Goal: Information Seeking & Learning: Learn about a topic

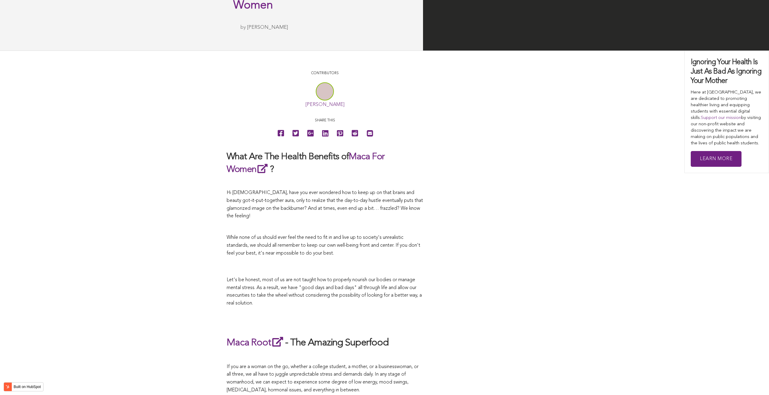
scroll to position [1851, 0]
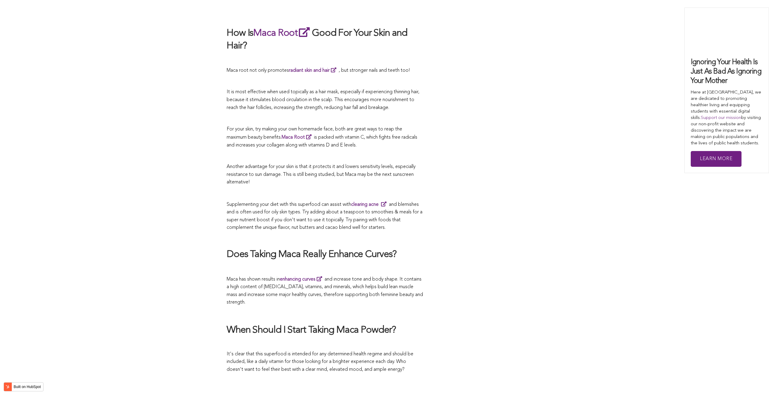
click at [417, 202] on span "Supplementing your diet with this superfood can assist with clearing acne and b…" at bounding box center [325, 216] width 196 height 28
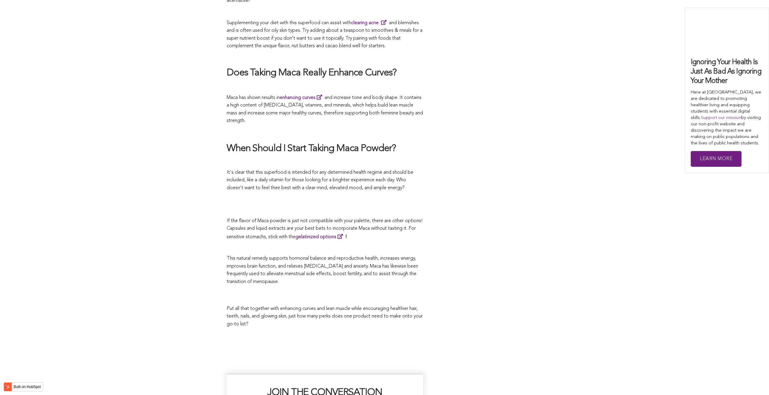
scroll to position [946, 0]
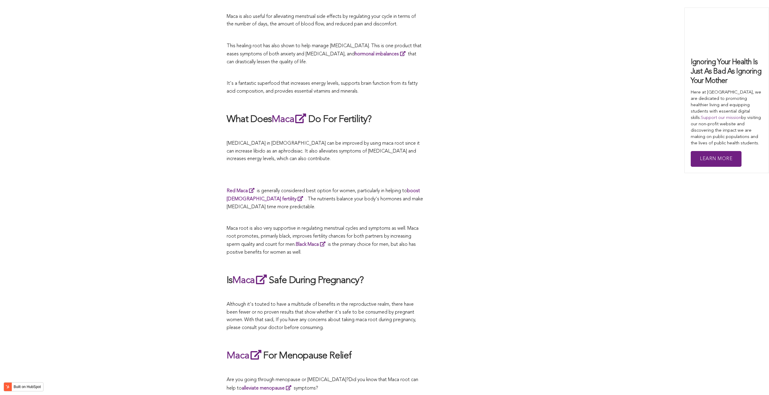
click at [392, 197] on p "Red Maca is generally considered best option for women, particularly in helping…" at bounding box center [325, 199] width 197 height 24
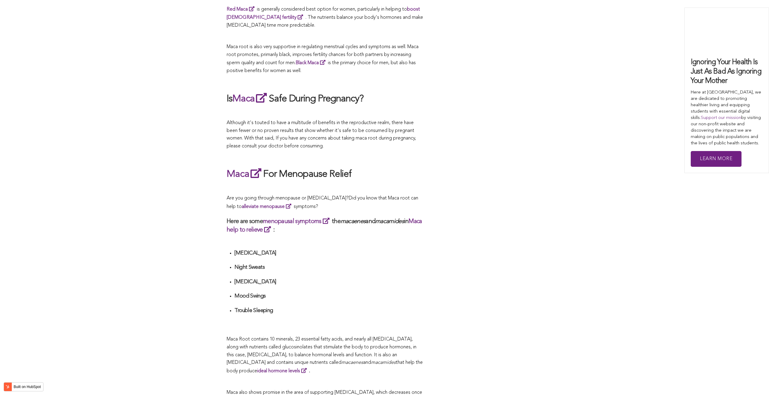
scroll to position [1689, 0]
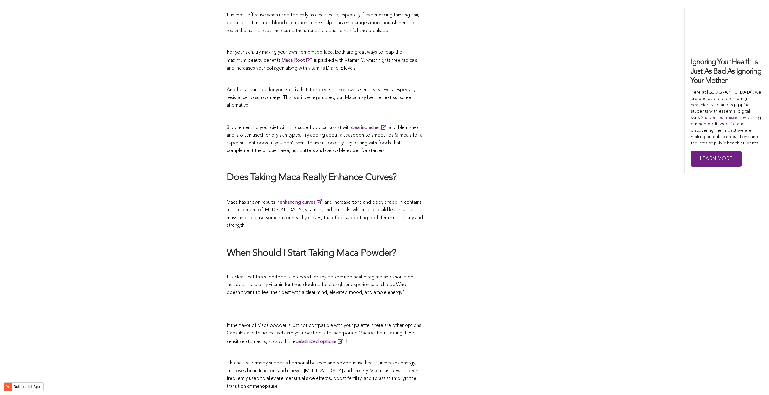
scroll to position [1229, 0]
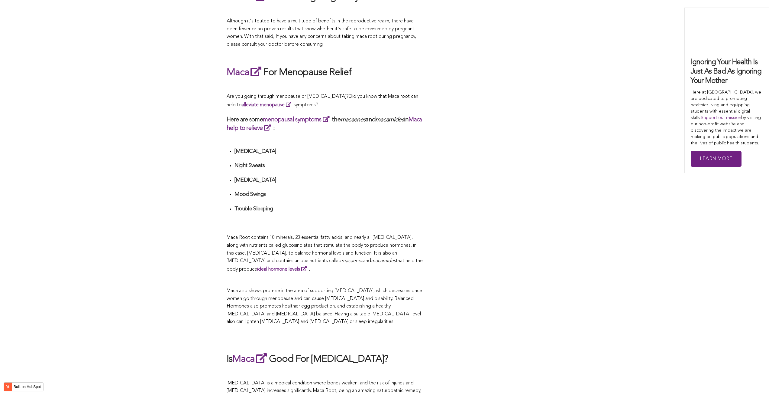
click at [301, 205] on h4 "Trouble Sleeping" at bounding box center [329, 208] width 189 height 7
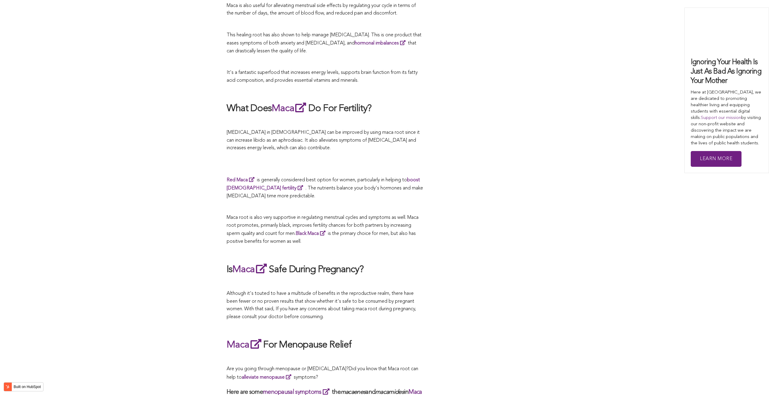
scroll to position [1658, 0]
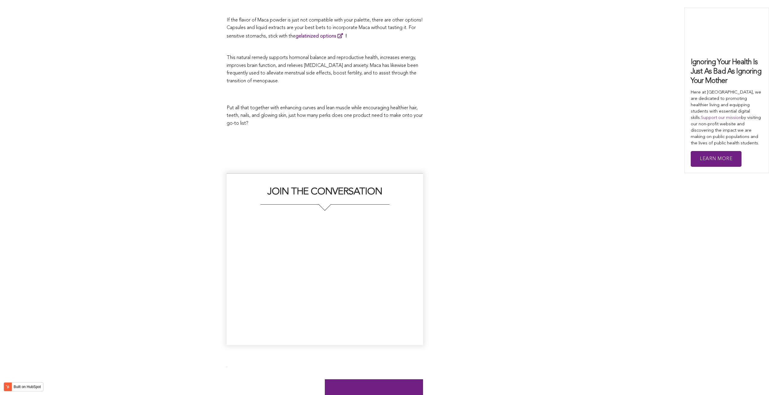
scroll to position [1696, 0]
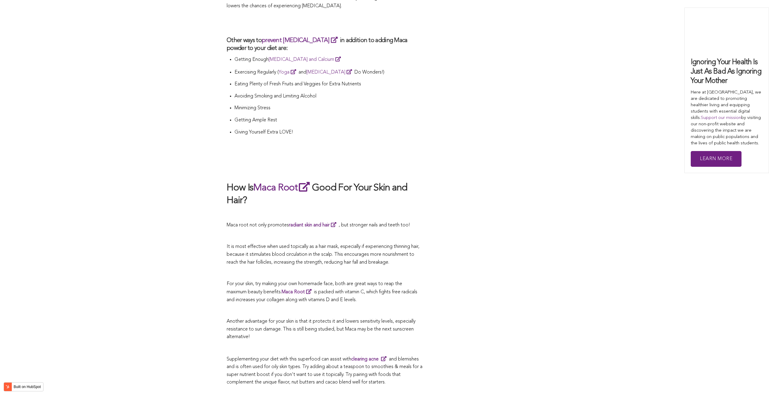
click at [301, 210] on p at bounding box center [325, 214] width 197 height 8
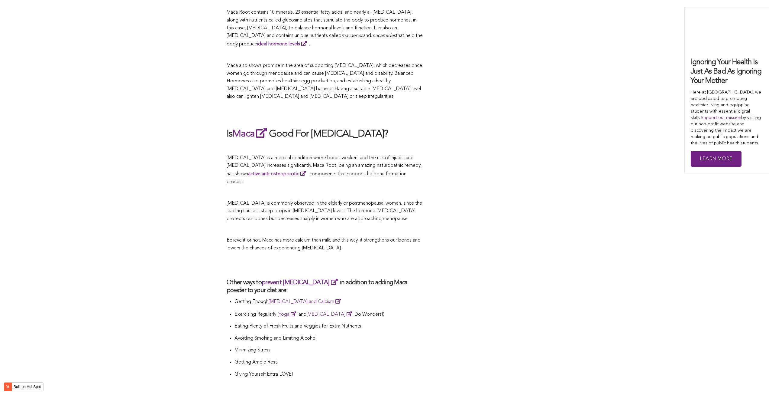
scroll to position [1064, 0]
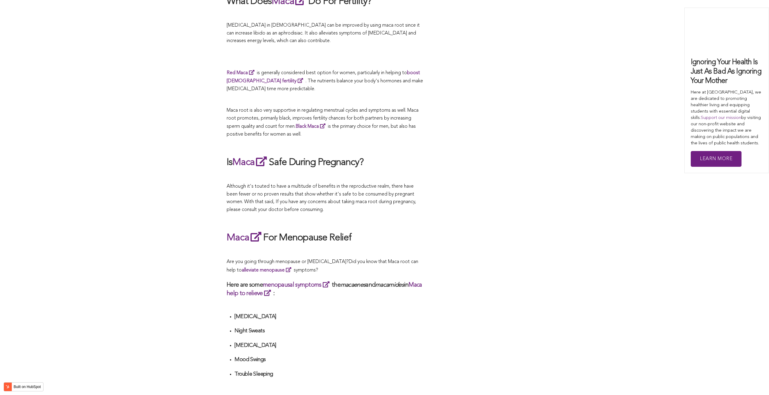
click at [376, 197] on span "Although it's touted to have a multitude of benefits in the reproductive realm,…" at bounding box center [322, 198] width 190 height 28
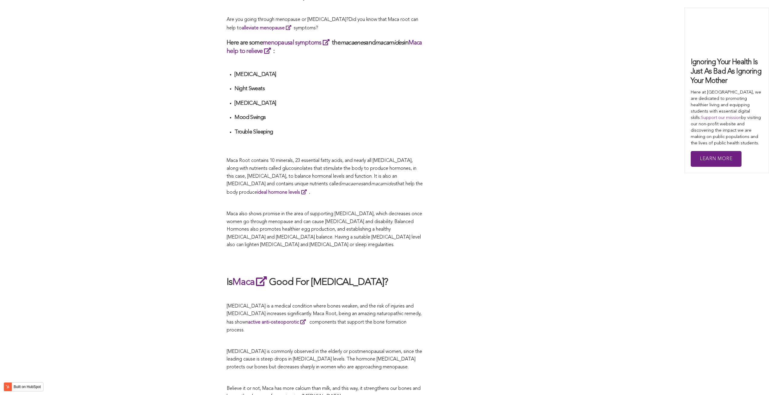
scroll to position [1336, 0]
